Goal: Task Accomplishment & Management: Use online tool/utility

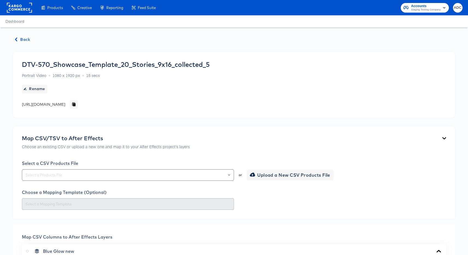
scroll to position [294, 0]
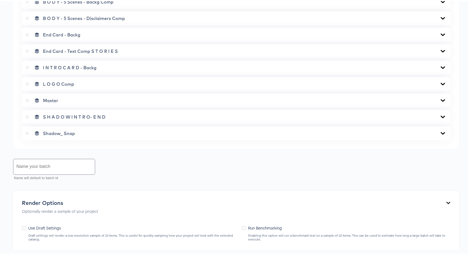
scroll to position [254, 0]
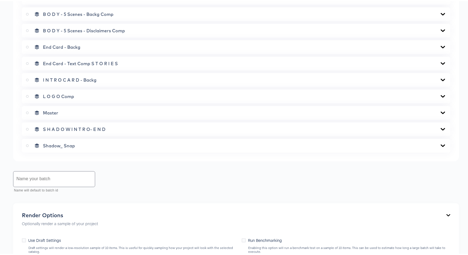
click at [75, 143] on div "Shadow_ Snap" at bounding box center [236, 144] width 420 height 5
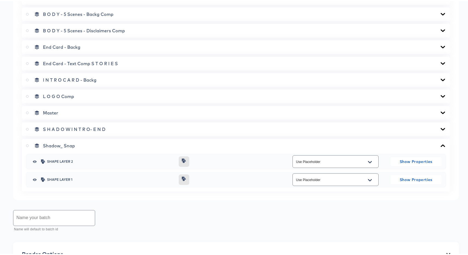
click at [84, 133] on div "S H A D O W I N T R O- E N D" at bounding box center [236, 128] width 428 height 14
click at [84, 127] on span "S H A D O W I N T R O- E N D" at bounding box center [74, 127] width 63 height 5
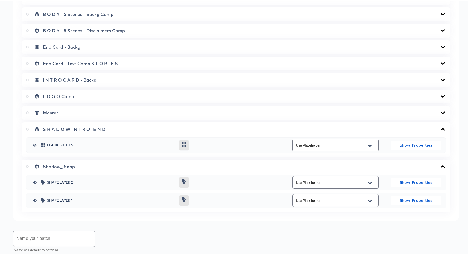
click at [79, 101] on div "L O G O Comp" at bounding box center [236, 95] width 428 height 14
click at [79, 110] on div "Master" at bounding box center [236, 111] width 420 height 5
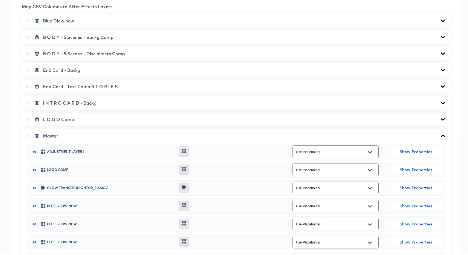
scroll to position [230, 0]
click at [93, 121] on div "L O G O Comp" at bounding box center [236, 118] width 420 height 5
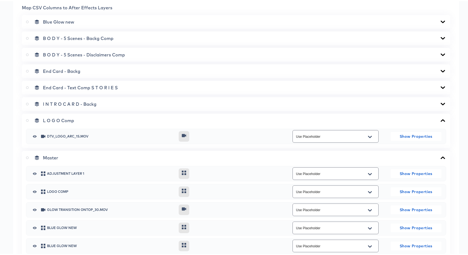
click at [93, 101] on span "I N T R O C A R D - Backg" at bounding box center [70, 102] width 54 height 5
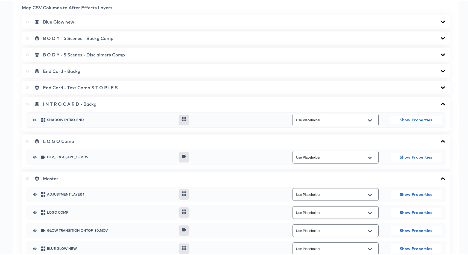
click at [101, 90] on div "End Card - Text Comp S T O R I E S" at bounding box center [236, 87] width 428 height 14
click at [101, 87] on span "End Card - Text Comp S T O R I E S" at bounding box center [80, 86] width 75 height 5
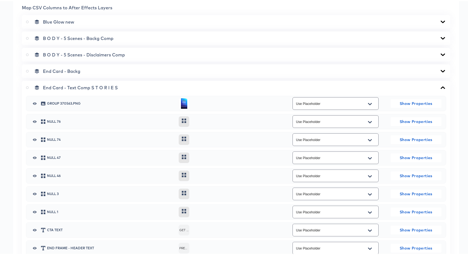
click at [65, 70] on span "End Card - Backg" at bounding box center [61, 69] width 37 height 5
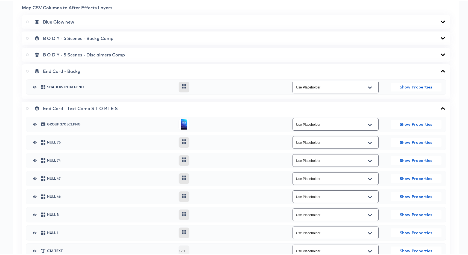
click at [66, 53] on span "B O D Y - 5 Scenes - Disclaimers Comp" at bounding box center [84, 53] width 82 height 5
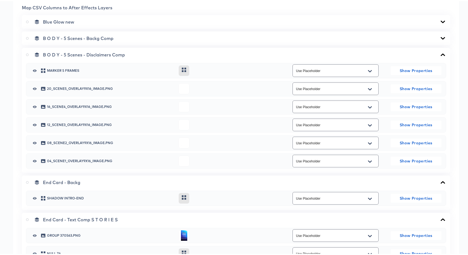
click at [67, 38] on span "B O D Y - 5 Scenes - Backg Comp" at bounding box center [78, 36] width 71 height 5
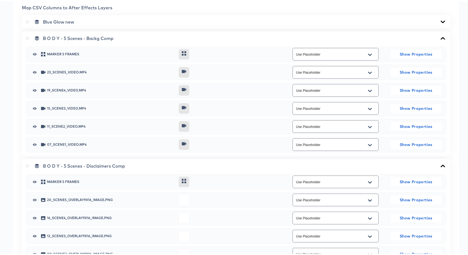
click at [64, 19] on span "Blue Glow new" at bounding box center [58, 20] width 31 height 5
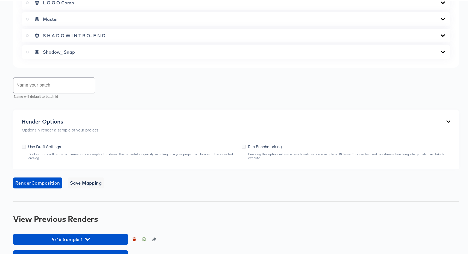
scroll to position [318, 0]
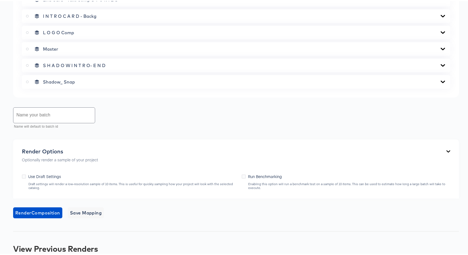
drag, startPoint x: 78, startPoint y: 88, endPoint x: 79, endPoint y: 85, distance: 2.8
click at [78, 88] on div "Map CSV Columns to After Effects Layers Blue Glow new B O D Y - 5 Scenes - Back…" at bounding box center [236, 1] width 446 height 190
click at [78, 83] on div "Shadow_ Snap" at bounding box center [236, 80] width 420 height 5
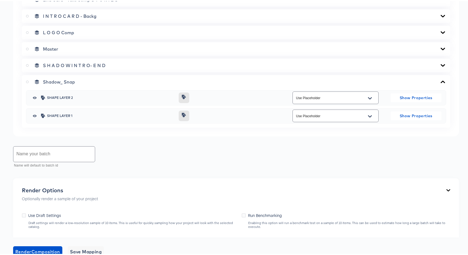
click at [80, 63] on span "S H A D O W I N T R O- E N D" at bounding box center [74, 64] width 63 height 5
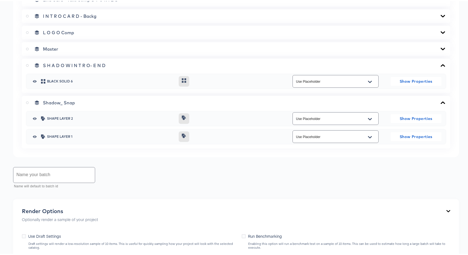
click at [77, 48] on div "Master" at bounding box center [236, 47] width 420 height 5
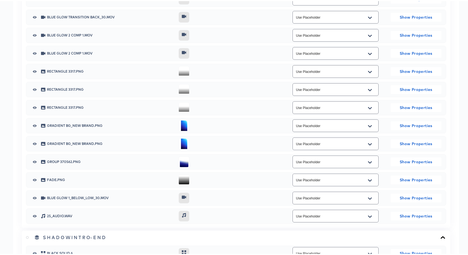
scroll to position [636, 0]
click at [303, 215] on input "Use Placeholder" at bounding box center [331, 214] width 73 height 6
click at [249, 214] on div at bounding box center [230, 214] width 102 height 11
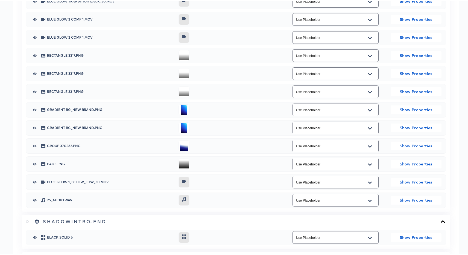
scroll to position [739, 0]
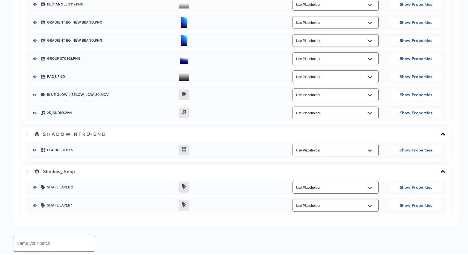
click at [27, 136] on div at bounding box center [28, 133] width 5 height 7
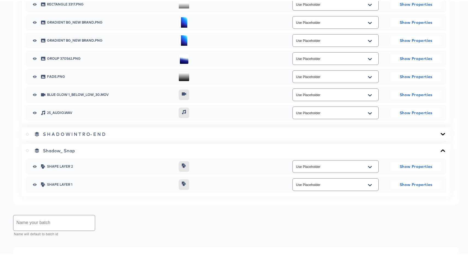
click at [27, 152] on label at bounding box center [28, 149] width 5 height 5
click at [0, 0] on input "radio" at bounding box center [0, 0] width 0 height 0
click at [27, 151] on label at bounding box center [28, 149] width 5 height 5
click at [0, 0] on input "radio" at bounding box center [0, 0] width 0 height 0
click at [101, 151] on div "Shadow_ Snap" at bounding box center [236, 149] width 420 height 5
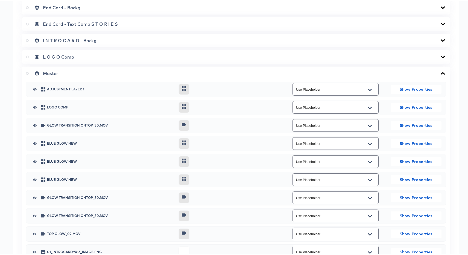
scroll to position [275, 0]
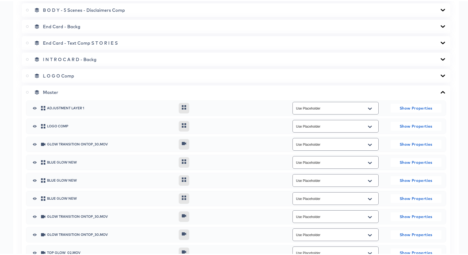
drag, startPoint x: 27, startPoint y: 91, endPoint x: 23, endPoint y: 100, distance: 9.9
click at [27, 91] on icon at bounding box center [27, 91] width 3 height 3
click at [0, 0] on input "radio" at bounding box center [0, 0] width 0 height 0
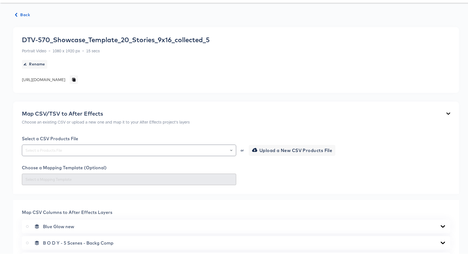
scroll to position [0, 0]
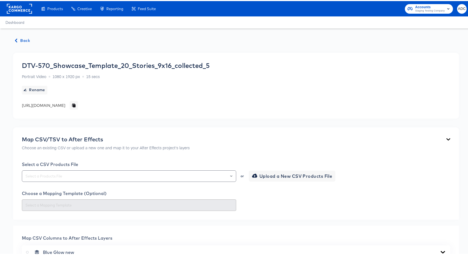
click at [65, 104] on div "https://dynamo-video-projects.s3.eu-west-1.amazonaws.com/staging/projects/compa…" at bounding box center [43, 103] width 43 height 5
copy div "company_731"
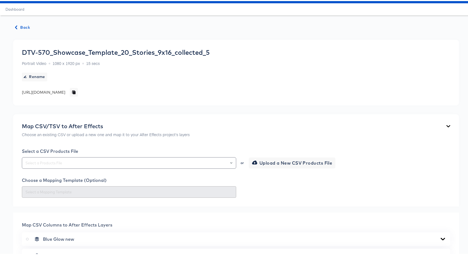
scroll to position [19, 0]
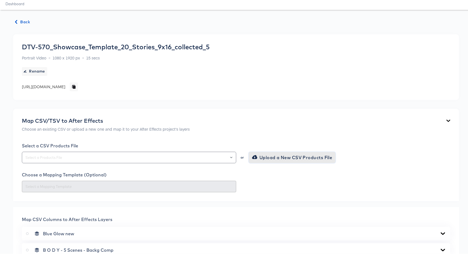
click at [273, 159] on span "Upload a New CSV Products File" at bounding box center [292, 156] width 79 height 8
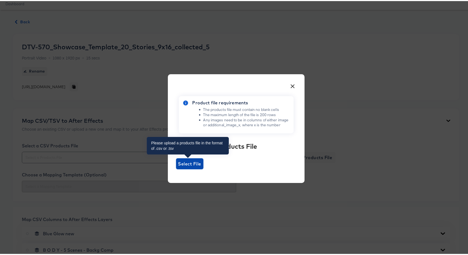
click at [196, 161] on span "Select File" at bounding box center [189, 163] width 23 height 8
click at [176, 168] on input "Select File" at bounding box center [176, 168] width 0 height 0
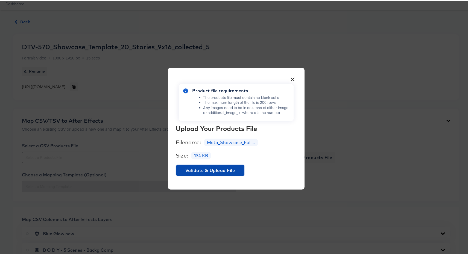
click at [209, 171] on span "Validate & Upload File" at bounding box center [210, 169] width 64 height 8
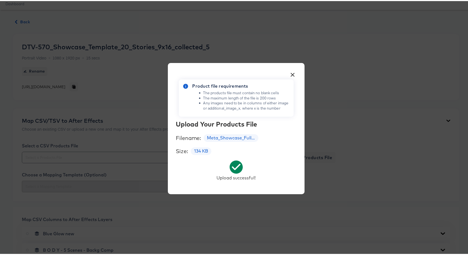
click at [288, 75] on button "×" at bounding box center [293, 72] width 10 height 10
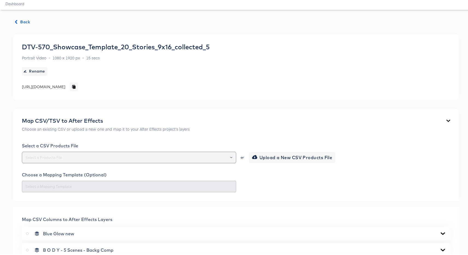
click at [72, 157] on input "text" at bounding box center [128, 156] width 209 height 6
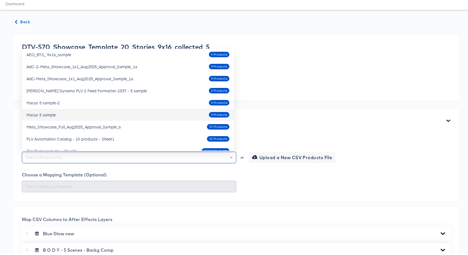
scroll to position [159, 0]
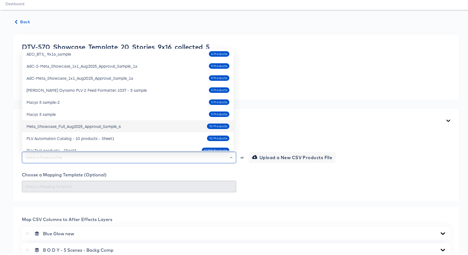
click at [62, 125] on div "Meta_Showcase_Full_Aug2025_Approval_Sample_6" at bounding box center [74, 124] width 94 height 5
type input "Meta_Showcase_Full_Aug2025_Approval_Sample_6"
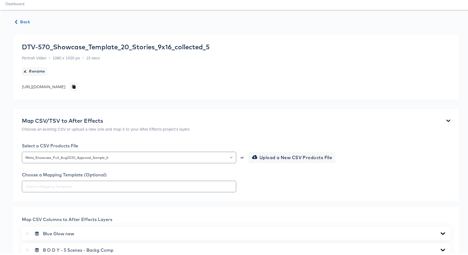
click at [196, 123] on div "Map CSV/TSV to After Effects Choose an existing CSV or upload a new one and map…" at bounding box center [236, 124] width 428 height 17
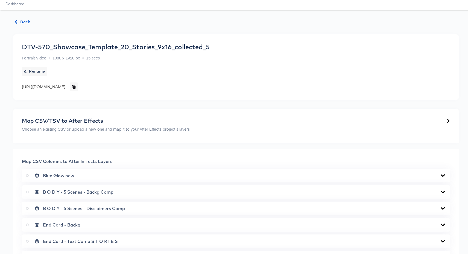
click at [195, 123] on div "Map CSV/TSV to After Effects Choose an existing CSV or upload a new one and map…" at bounding box center [236, 124] width 428 height 17
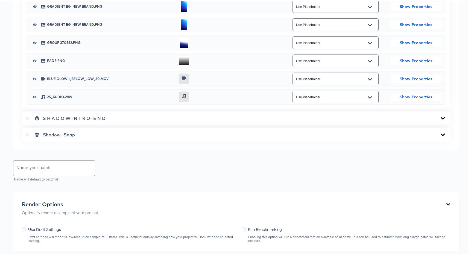
scroll to position [753, 0]
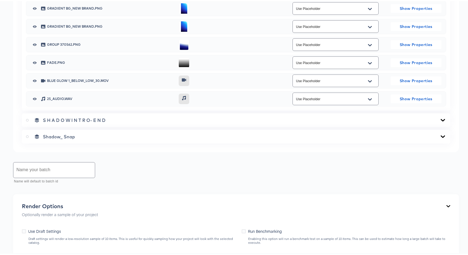
click at [340, 100] on input "Use Placeholder" at bounding box center [331, 98] width 73 height 6
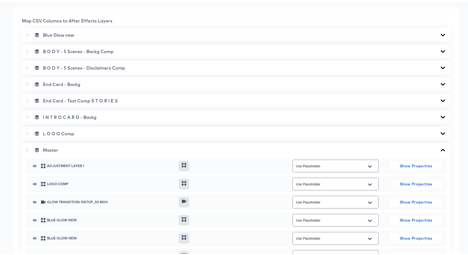
scroll to position [4, 0]
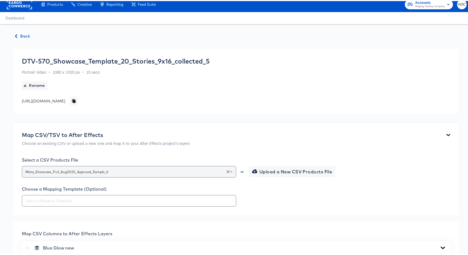
click at [82, 169] on input "Meta_Showcase_Full_Aug2025_Approval_Sample_6" at bounding box center [128, 170] width 209 height 6
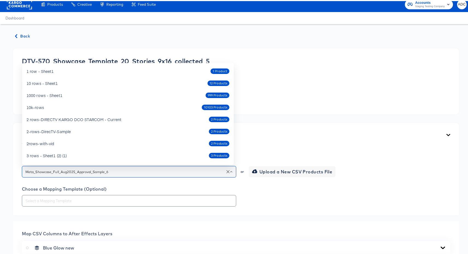
scroll to position [142, 0]
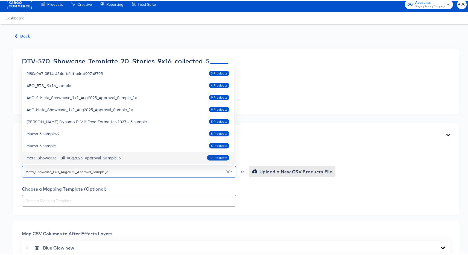
drag, startPoint x: 250, startPoint y: 178, endPoint x: 251, endPoint y: 174, distance: 4.0
click at [250, 178] on div "Select a CSV Products File Meta_Showcase_Full_Aug2025_Approval_Sample_6 or Uplo…" at bounding box center [236, 180] width 428 height 49
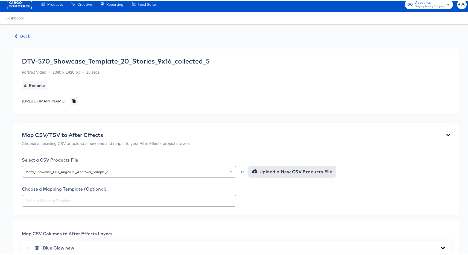
click at [259, 165] on button "Upload a New CSV Products File" at bounding box center [292, 170] width 87 height 11
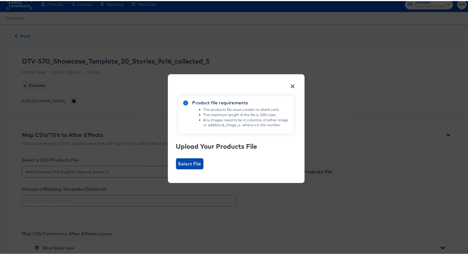
click at [179, 159] on span "Select File" at bounding box center [189, 163] width 23 height 8
click at [176, 168] on input "Select File" at bounding box center [176, 168] width 0 height 0
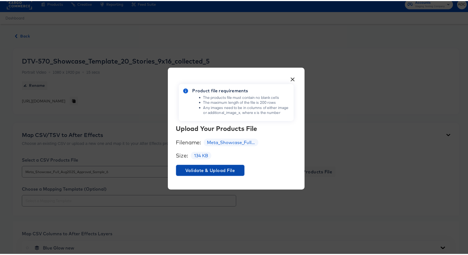
click at [205, 164] on button "Validate & Upload File" at bounding box center [210, 169] width 68 height 11
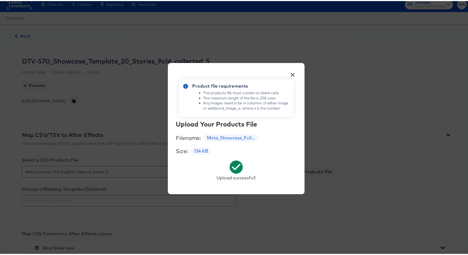
click at [290, 73] on button "×" at bounding box center [293, 72] width 10 height 10
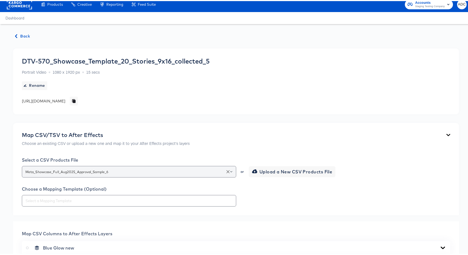
click at [145, 167] on input "Meta_Showcase_Full_Aug2025_Approval_Sample_6" at bounding box center [128, 170] width 209 height 6
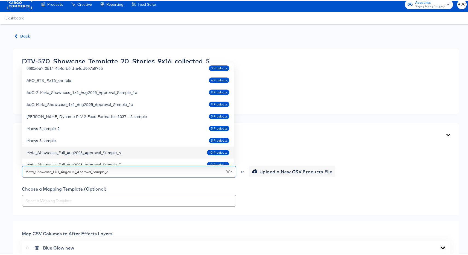
scroll to position [148, 0]
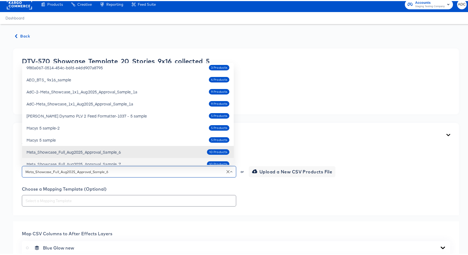
click at [112, 159] on div "Meta_Showcase_Full_Aug2025_Approval_Sample_7 10 Products" at bounding box center [128, 162] width 203 height 9
type input "Meta_Showcase_Full_Aug2025_Approval_Sample_7"
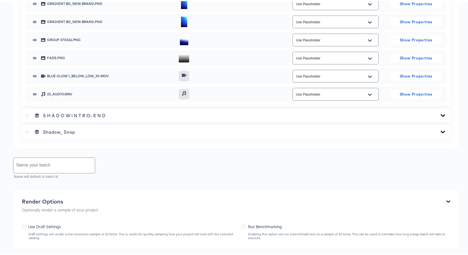
scroll to position [748, 0]
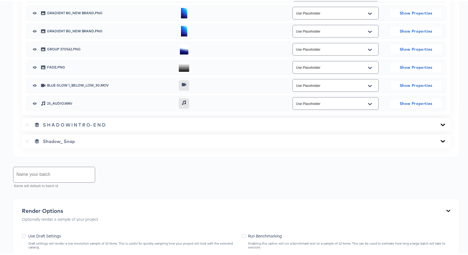
click at [319, 101] on input "Use Placeholder" at bounding box center [331, 102] width 73 height 6
click at [368, 103] on icon "Open" at bounding box center [370, 103] width 4 height 2
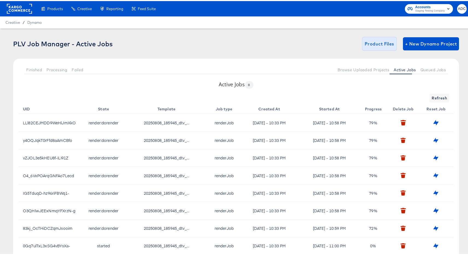
click at [375, 41] on span "Product Files" at bounding box center [380, 43] width 30 height 8
